Goal: Complete application form

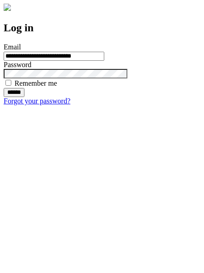
type input "**********"
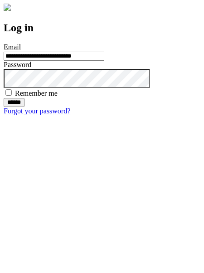
click at [24, 107] on input "******" at bounding box center [14, 102] width 21 height 9
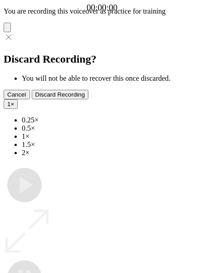
type input "**********"
